Goal: Information Seeking & Learning: Learn about a topic

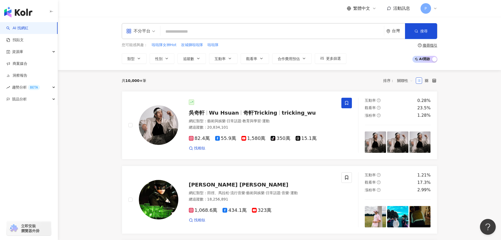
click at [183, 30] on input "search" at bounding box center [272, 32] width 219 height 10
paste input "*******"
type input "*******"
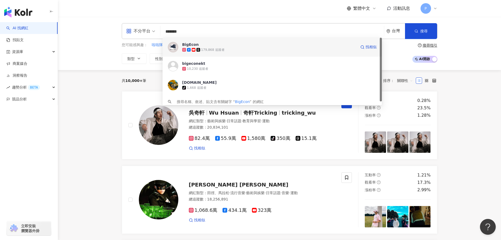
click at [266, 47] on span "BigEcon" at bounding box center [269, 44] width 174 height 5
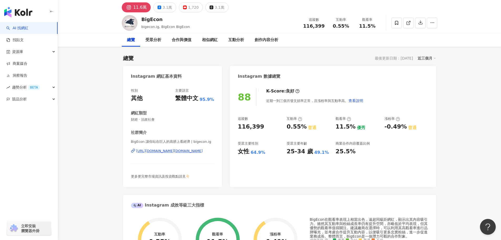
scroll to position [26, 0]
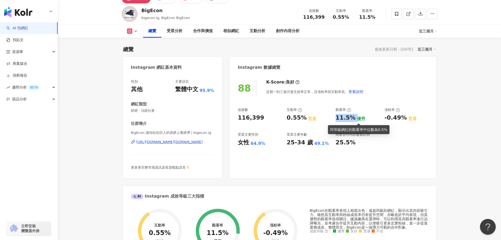
drag, startPoint x: 335, startPoint y: 119, endPoint x: 356, endPoint y: 118, distance: 21.1
click at [356, 118] on div "追蹤數 116,399 互動率 0.55% 普通 觀看率 11.5% 優秀 漲粉率 -0.49% 普通 受眾主要性別 女性 64.9% 受眾主要年齡 25-3…" at bounding box center [333, 126] width 190 height 39
copy div "11.5%"
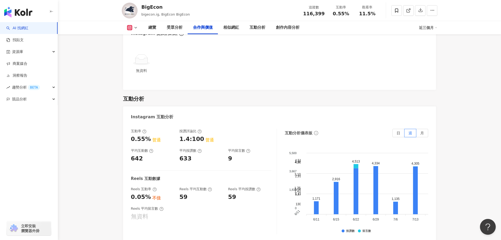
scroll to position [1026, 0]
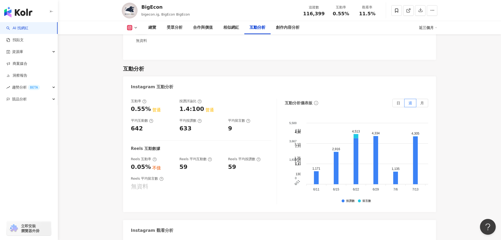
click at [254, 27] on div "互動分析" at bounding box center [258, 27] width 16 height 6
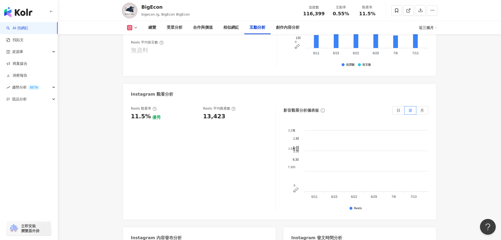
scroll to position [1158, 0]
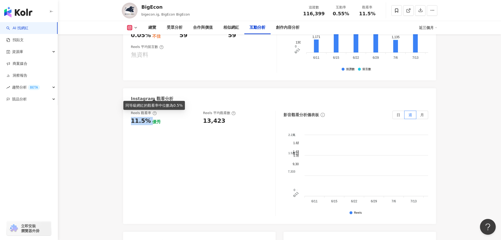
drag, startPoint x: 131, startPoint y: 94, endPoint x: 158, endPoint y: 97, distance: 27.8
click at [151, 117] on div "11.5% 優秀" at bounding box center [164, 121] width 67 height 8
drag, startPoint x: 223, startPoint y: 94, endPoint x: 205, endPoint y: 95, distance: 18.7
click at [205, 117] on div "13,423" at bounding box center [236, 121] width 67 height 8
click at [207, 111] on div "Reels 觀看率 11.5% 優秀 Reels 平均觀看數 13,423" at bounding box center [203, 163] width 145 height 105
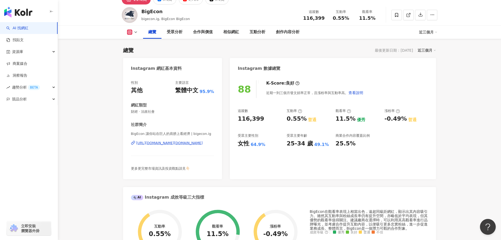
scroll to position [0, 0]
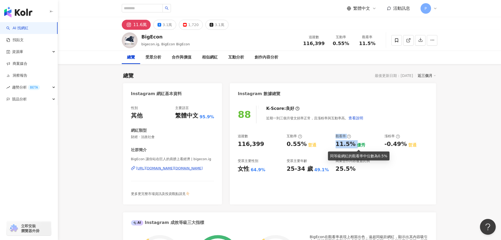
drag, startPoint x: 332, startPoint y: 143, endPoint x: 357, endPoint y: 143, distance: 24.7
click at [357, 143] on div "追蹤數 116,399 互動率 0.55% 普通 觀看率 11.5% 優秀 漲粉率 -0.49% 普通 受眾主要性別 女性 64.9% 受眾主要年齡 25-3…" at bounding box center [333, 153] width 190 height 39
click at [342, 147] on div "11.5%" at bounding box center [346, 144] width 20 height 8
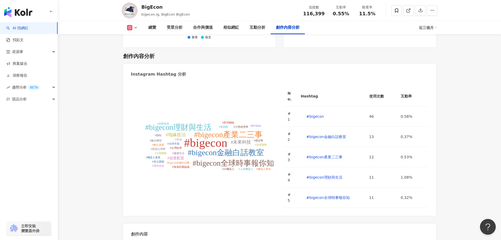
scroll to position [1632, 0]
